Goal: Transaction & Acquisition: Purchase product/service

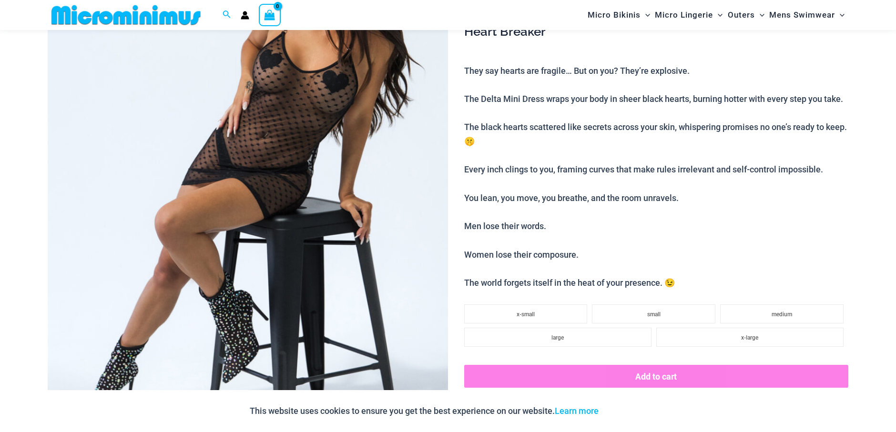
scroll to position [507, 0]
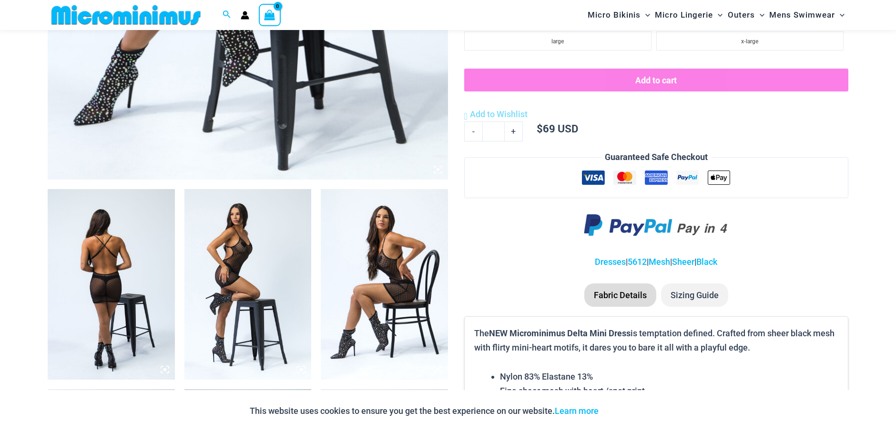
click at [137, 280] on img at bounding box center [111, 284] width 127 height 191
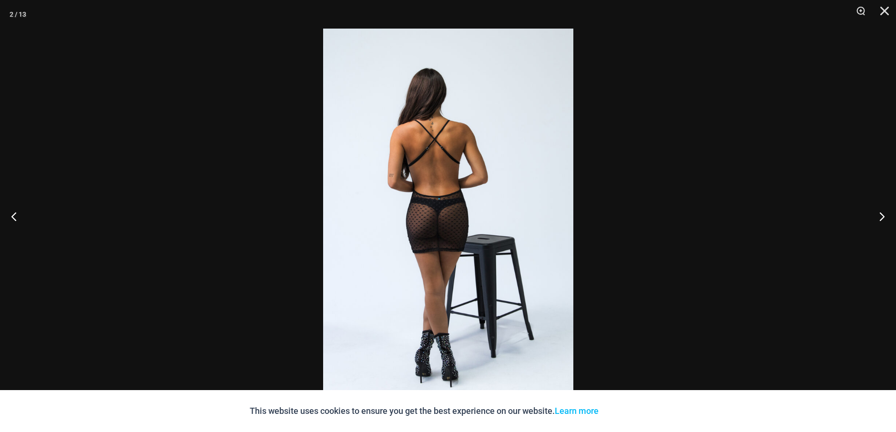
click at [99, 234] on div at bounding box center [448, 216] width 896 height 432
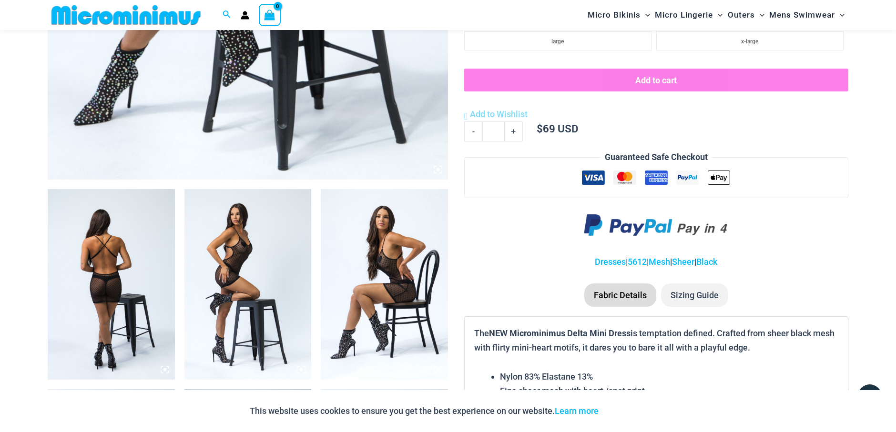
click at [99, 234] on img at bounding box center [111, 284] width 127 height 191
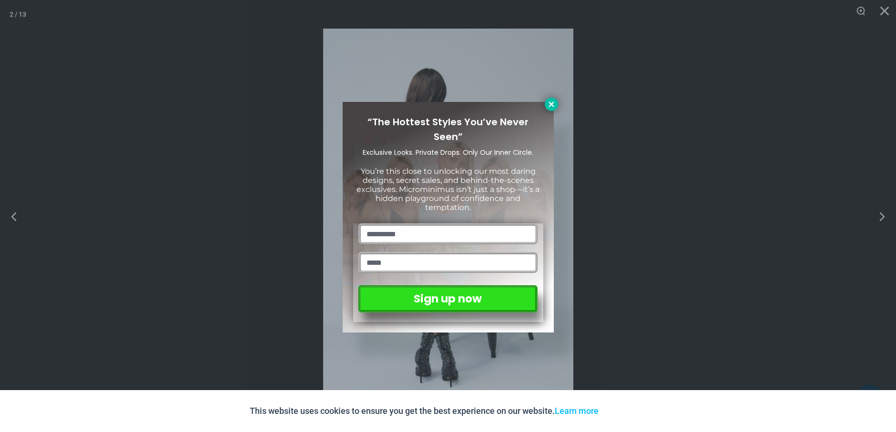
click at [550, 101] on icon at bounding box center [551, 104] width 9 height 9
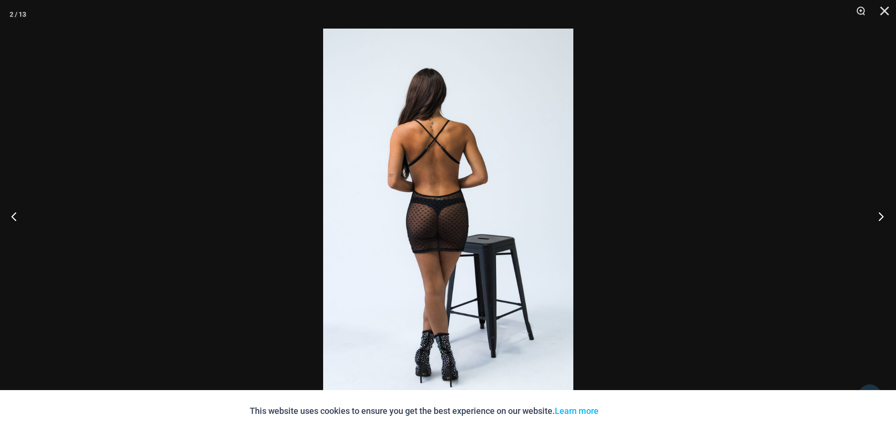
click at [885, 221] on button "Next" at bounding box center [878, 216] width 36 height 48
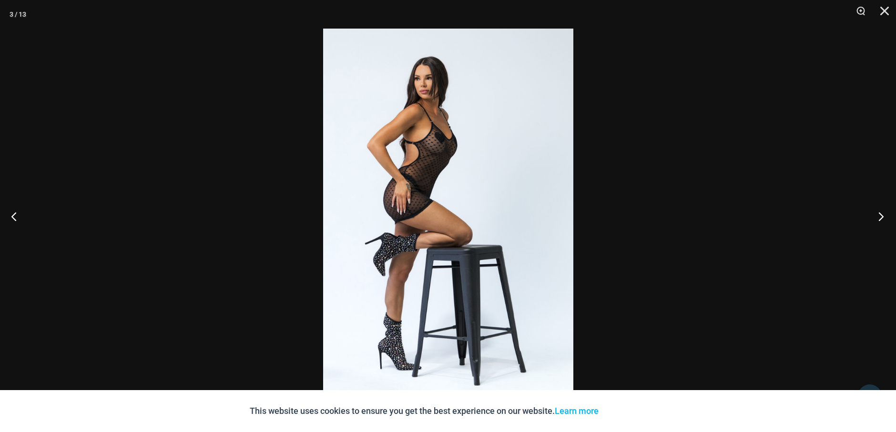
click at [882, 215] on button "Next" at bounding box center [878, 216] width 36 height 48
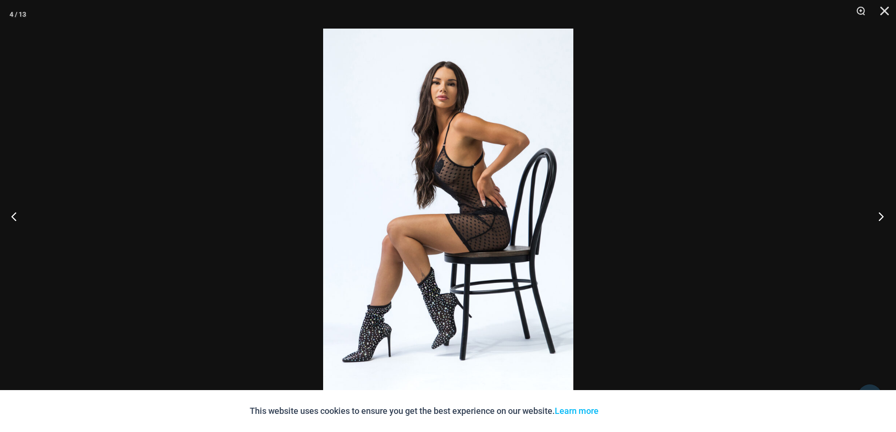
click at [882, 215] on button "Next" at bounding box center [878, 216] width 36 height 48
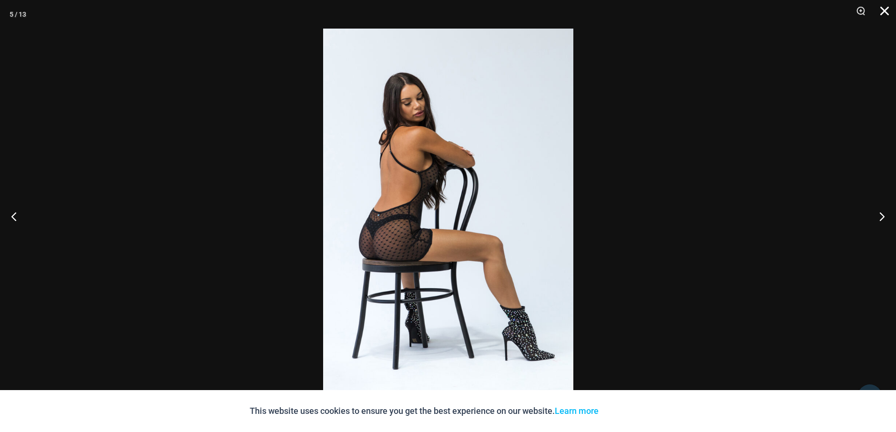
click at [883, 9] on button "Close" at bounding box center [881, 14] width 24 height 29
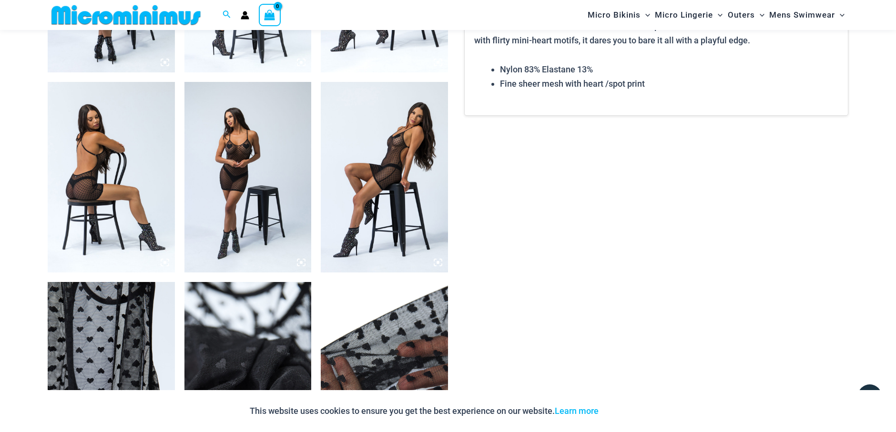
scroll to position [824, 0]
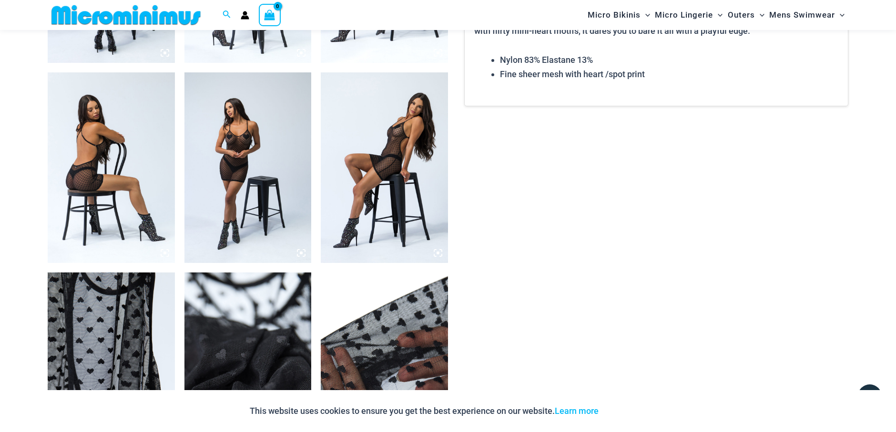
click at [243, 120] on img at bounding box center [247, 167] width 127 height 191
